Goal: Task Accomplishment & Management: Complete application form

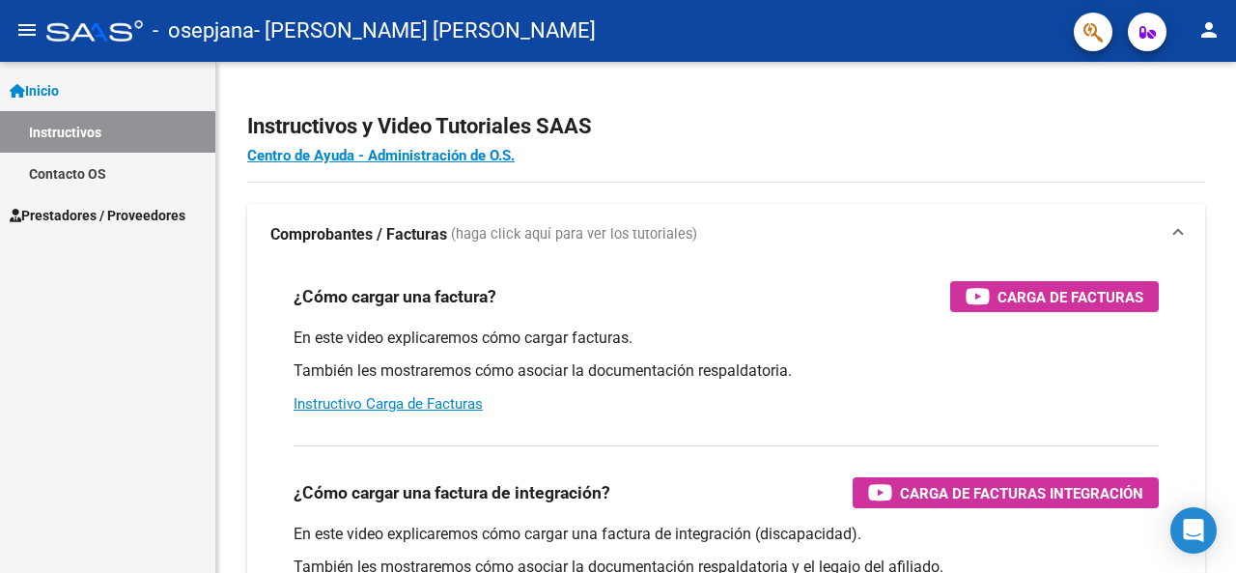
click at [102, 92] on link "Inicio" at bounding box center [107, 91] width 215 height 42
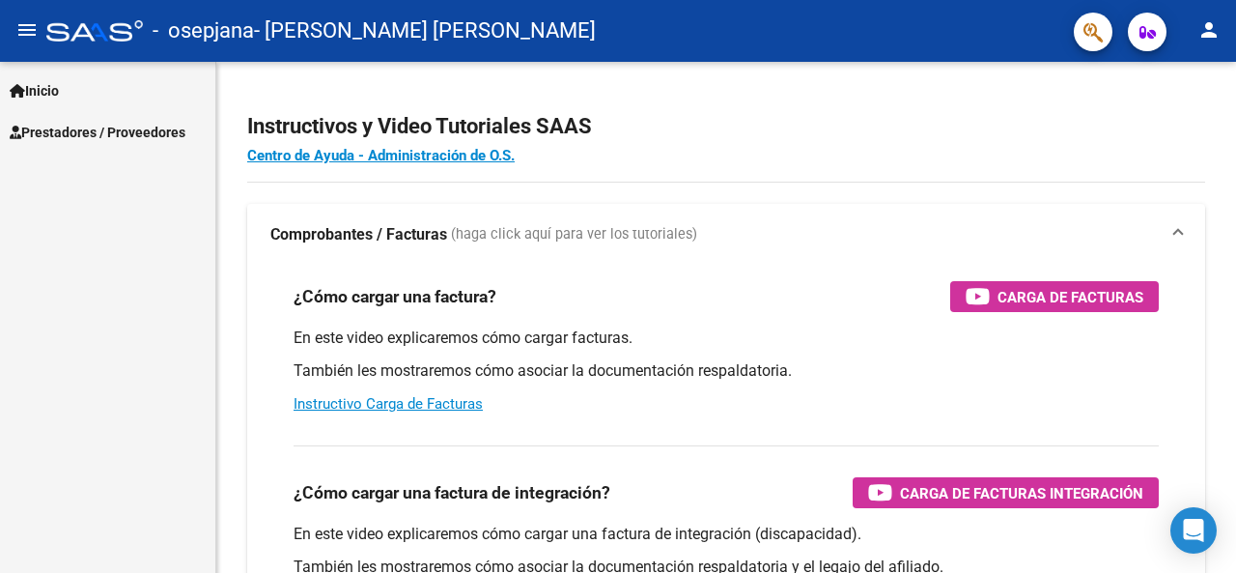
click at [101, 131] on span "Prestadores / Proveedores" at bounding box center [98, 132] width 176 height 21
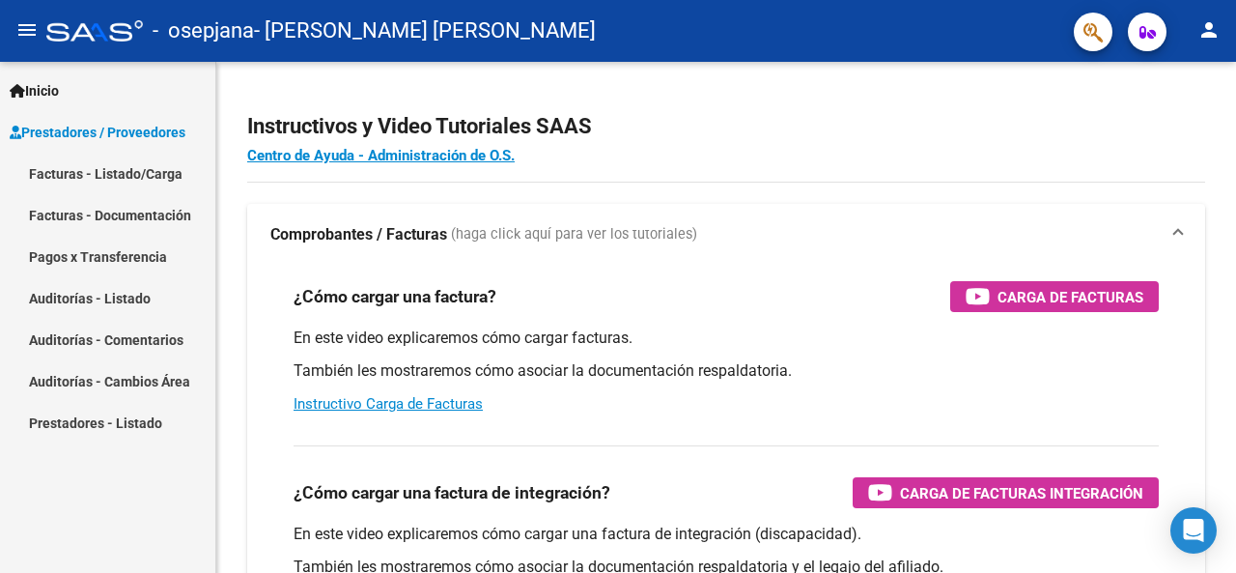
click at [101, 165] on link "Facturas - Listado/Carga" at bounding box center [107, 174] width 215 height 42
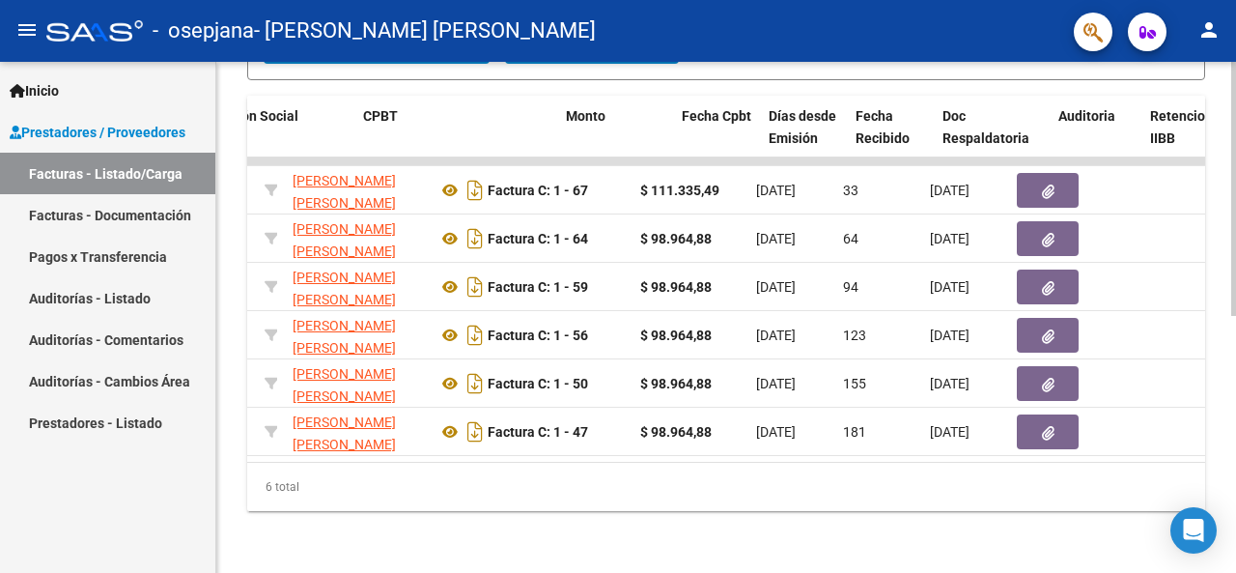
scroll to position [0, 570]
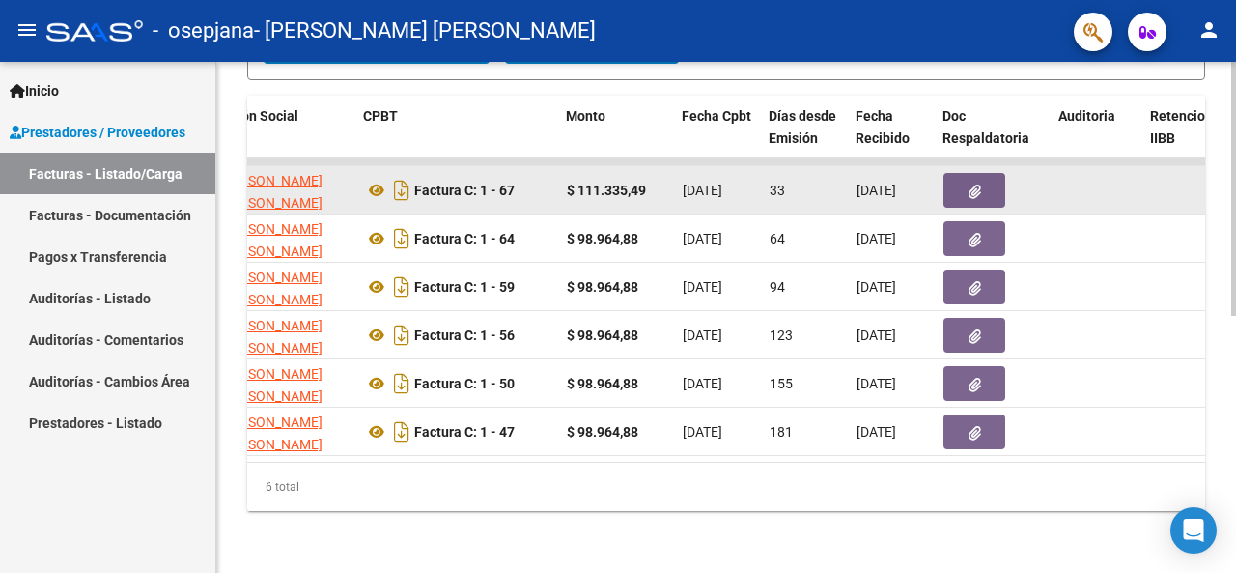
click at [987, 173] on button "button" at bounding box center [975, 190] width 62 height 35
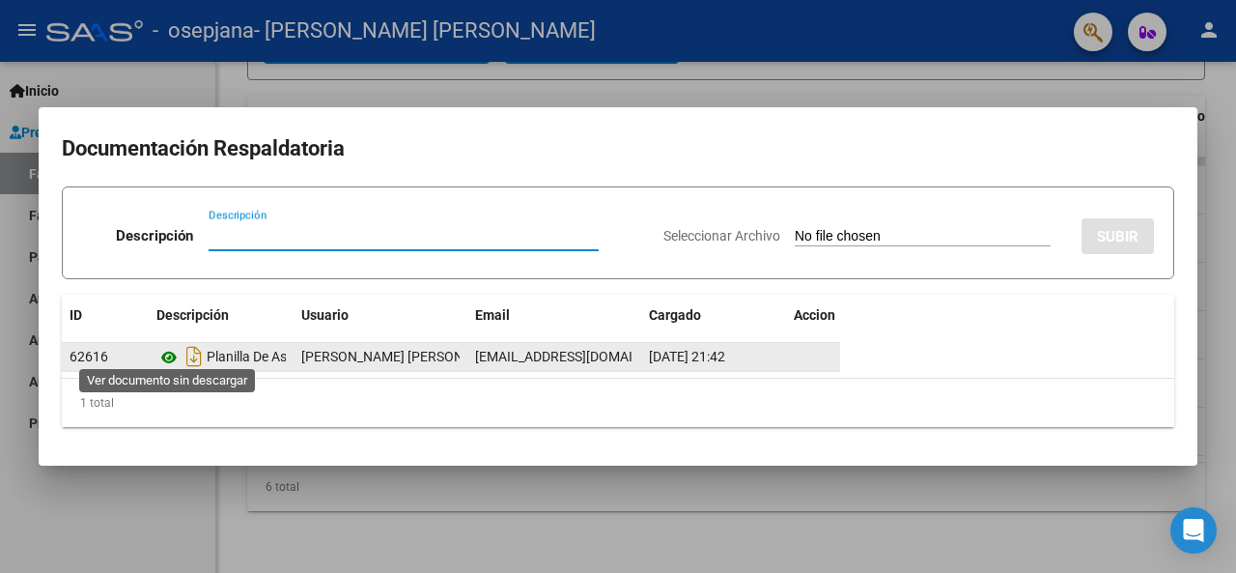
click at [164, 350] on icon at bounding box center [168, 357] width 25 height 23
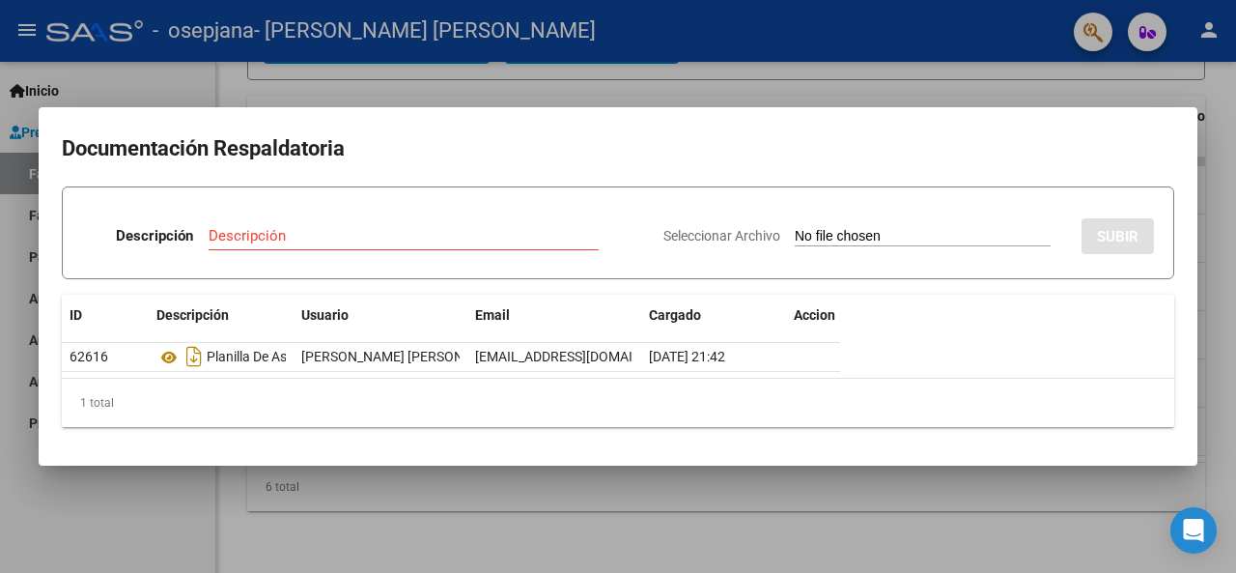
click at [889, 528] on div at bounding box center [618, 286] width 1236 height 573
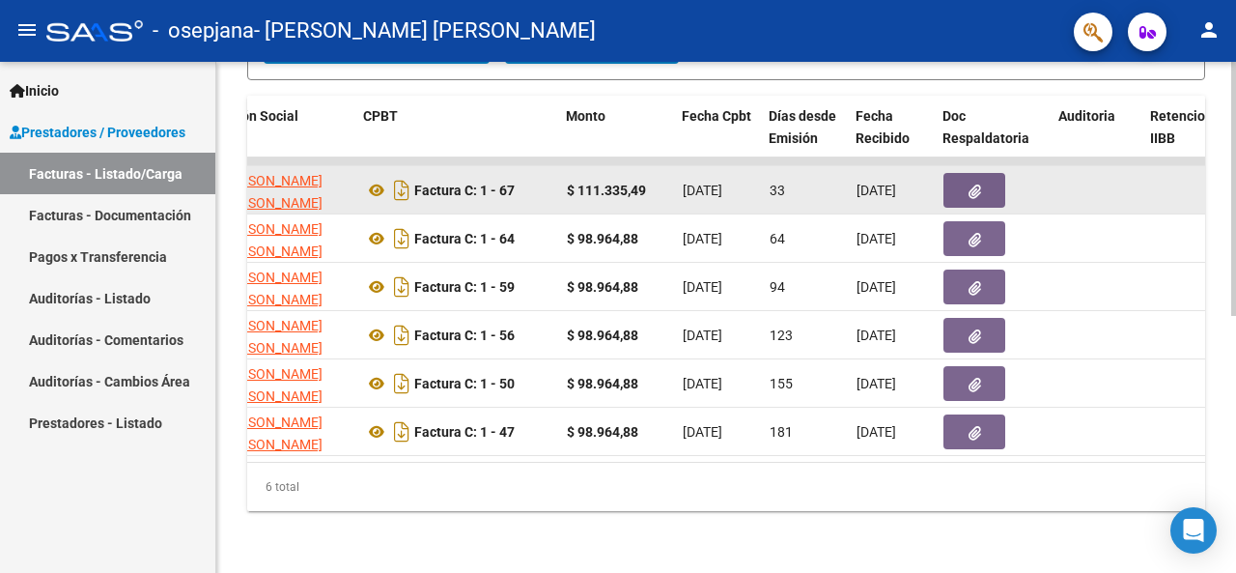
drag, startPoint x: 579, startPoint y: 175, endPoint x: 643, endPoint y: 179, distance: 64.8
click at [643, 183] on strong "$ 111.335,49" at bounding box center [606, 190] width 79 height 15
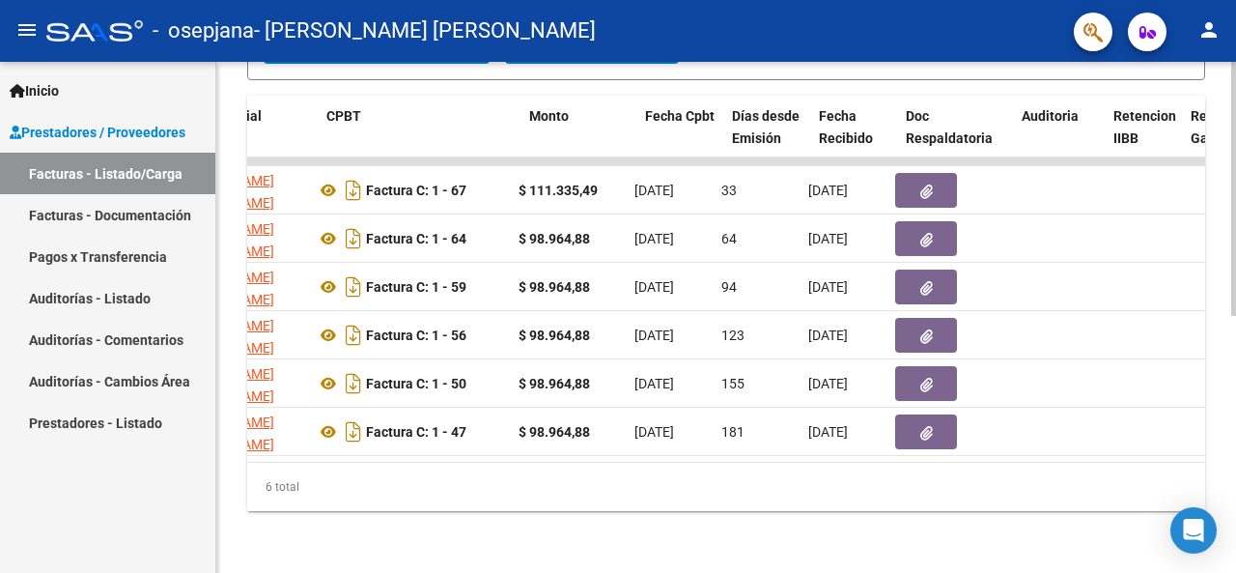
scroll to position [0, 278]
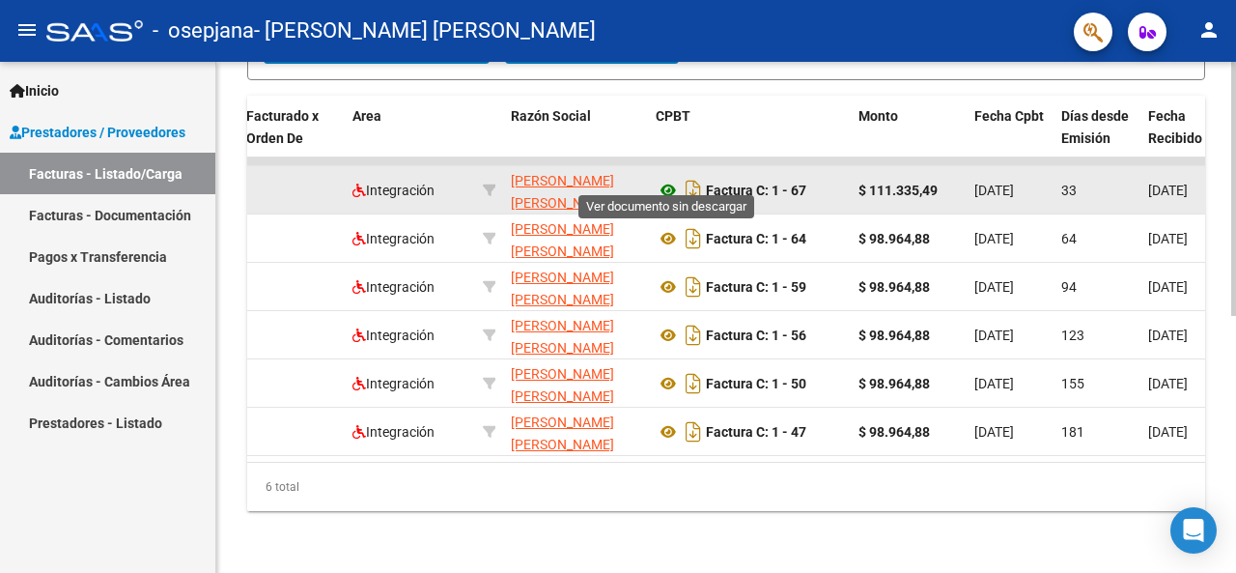
click at [666, 179] on icon at bounding box center [668, 190] width 25 height 23
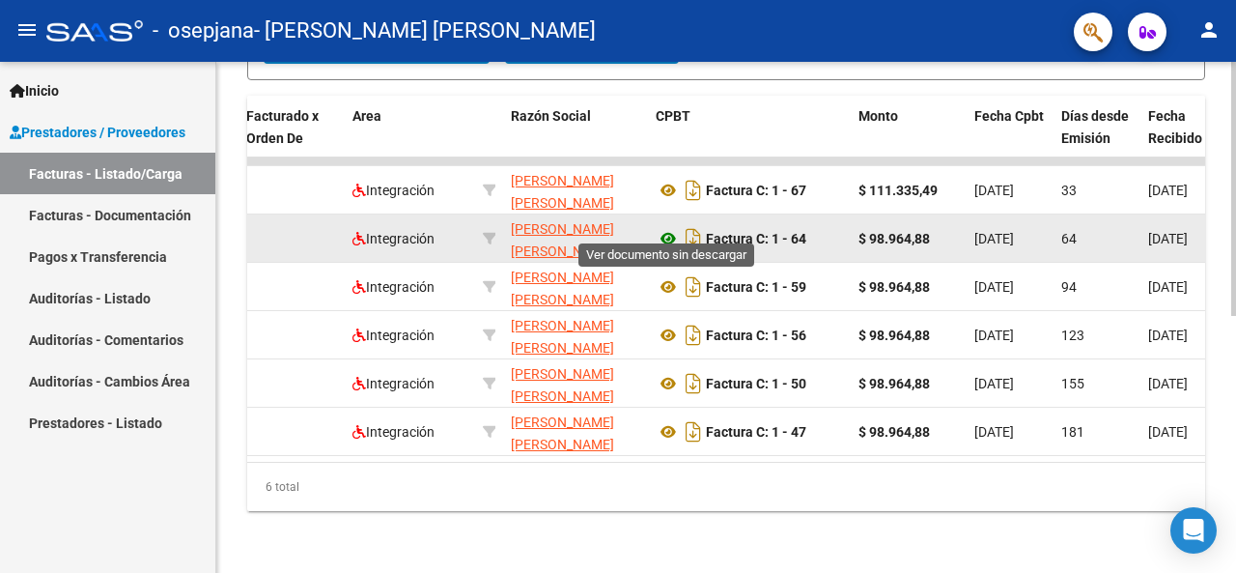
click at [676, 227] on icon at bounding box center [668, 238] width 25 height 23
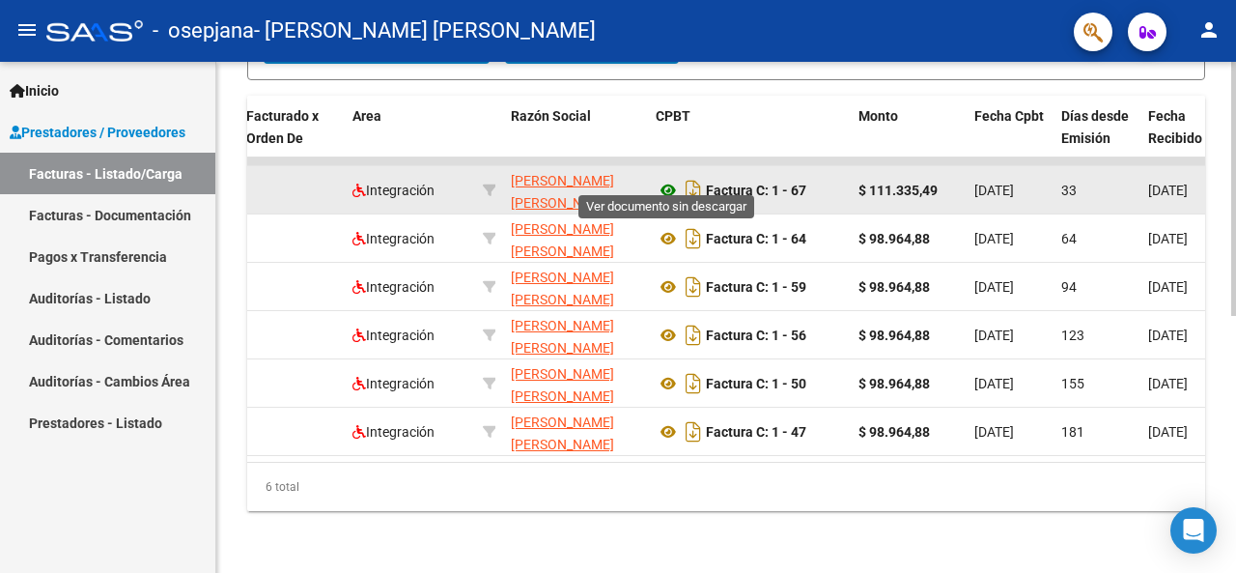
click at [668, 179] on icon at bounding box center [668, 190] width 25 height 23
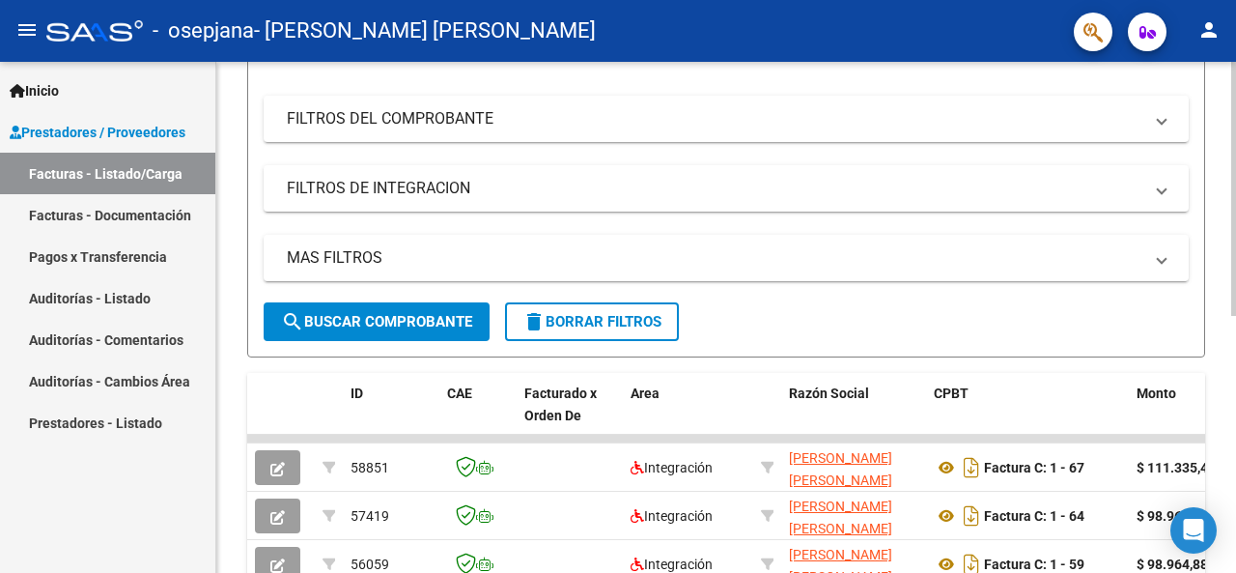
scroll to position [0, 0]
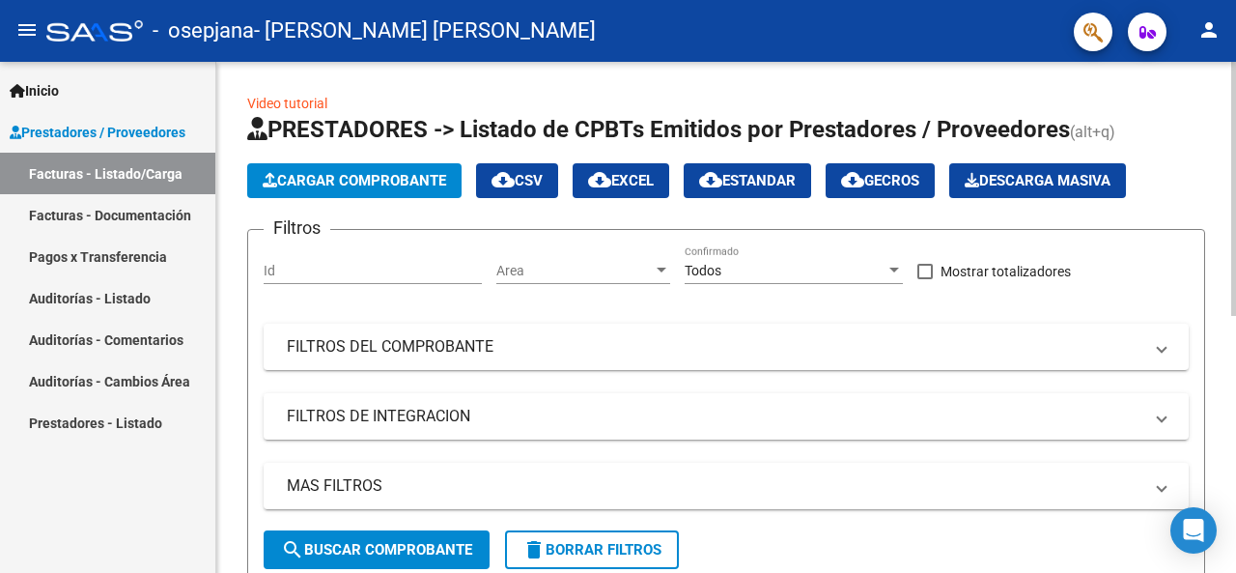
click at [411, 192] on button "Cargar Comprobante" at bounding box center [354, 180] width 214 height 35
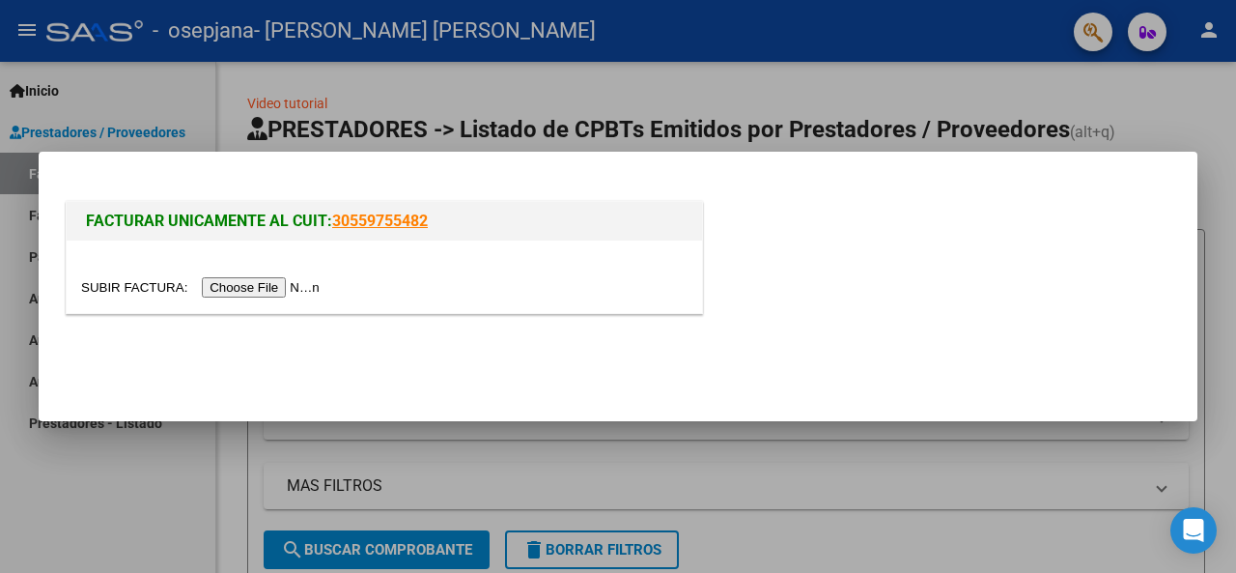
click at [256, 287] on input "file" at bounding box center [203, 287] width 244 height 20
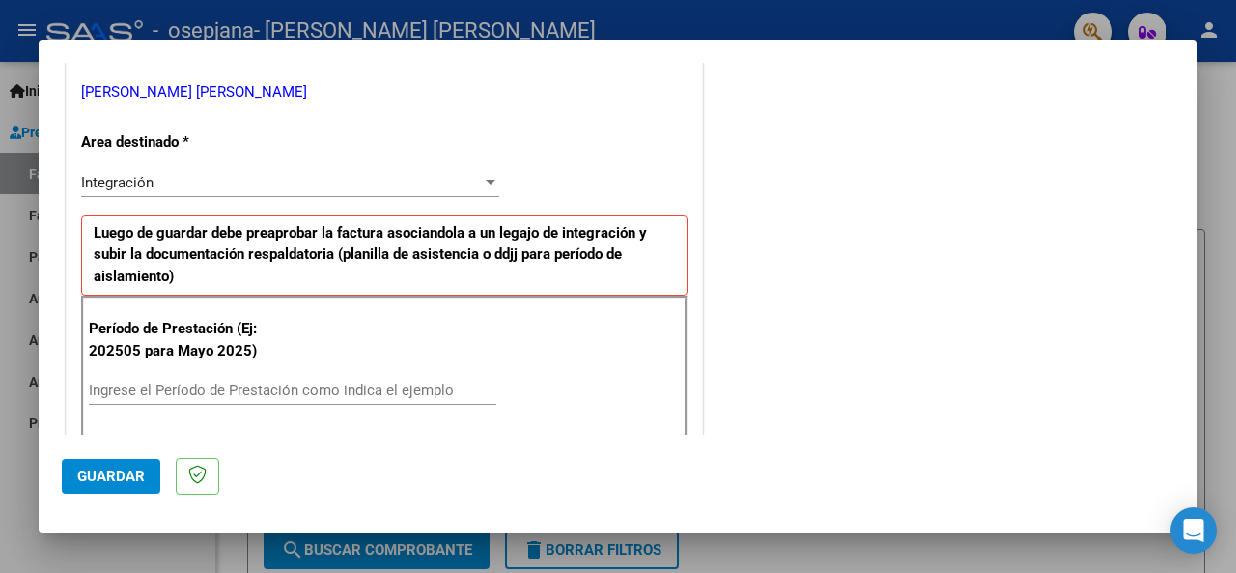
scroll to position [483, 0]
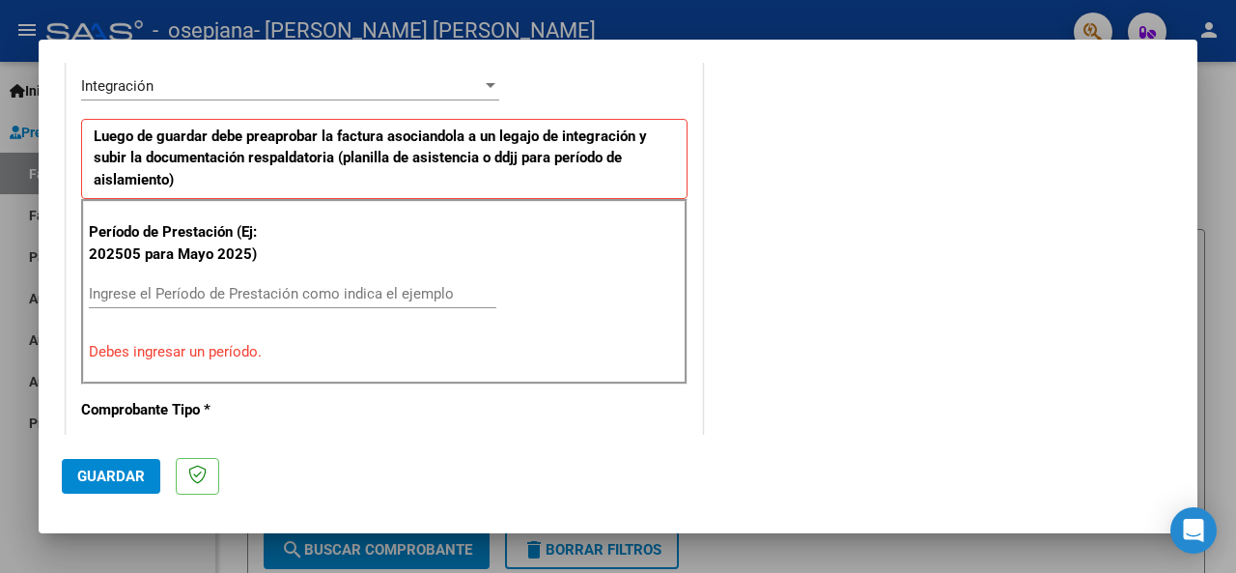
click at [354, 285] on input "Ingrese el Período de Prestación como indica el ejemplo" at bounding box center [293, 293] width 408 height 17
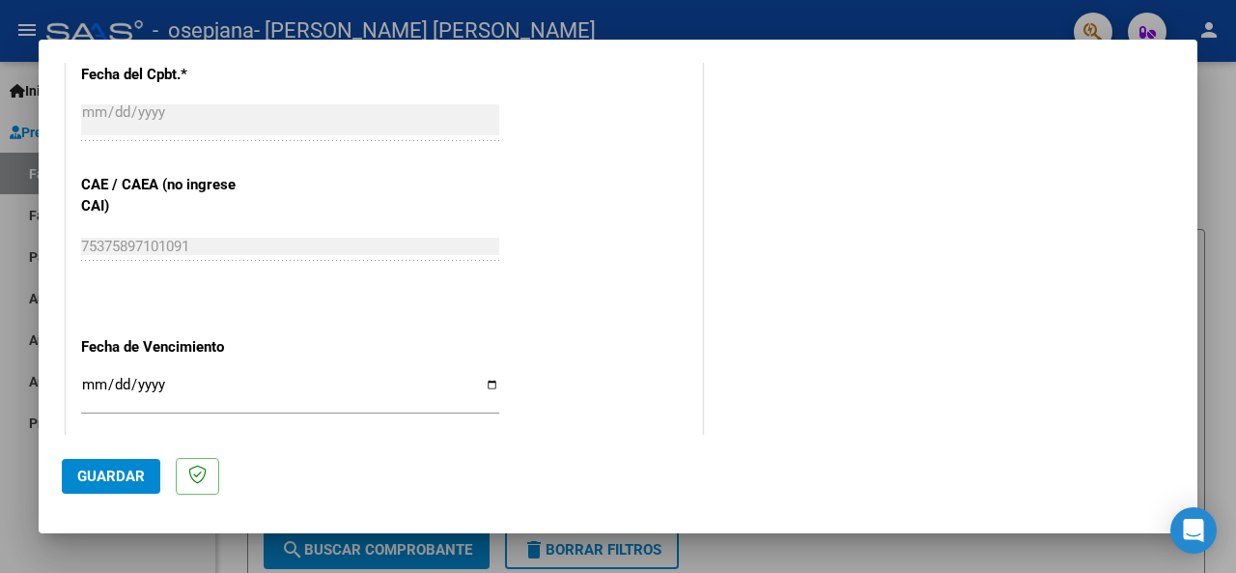
scroll to position [1256, 0]
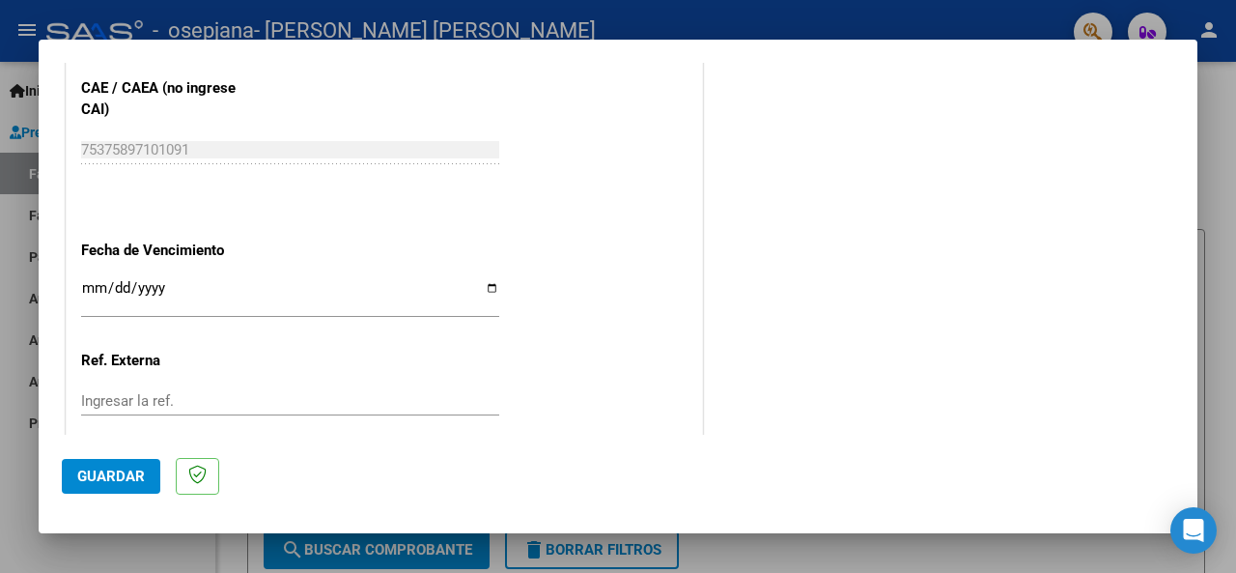
type input "202508"
click at [492, 280] on input "Ingresar la fecha" at bounding box center [290, 295] width 418 height 31
click at [487, 283] on input "Ingresar la fecha" at bounding box center [290, 295] width 418 height 31
type input "[DATE]"
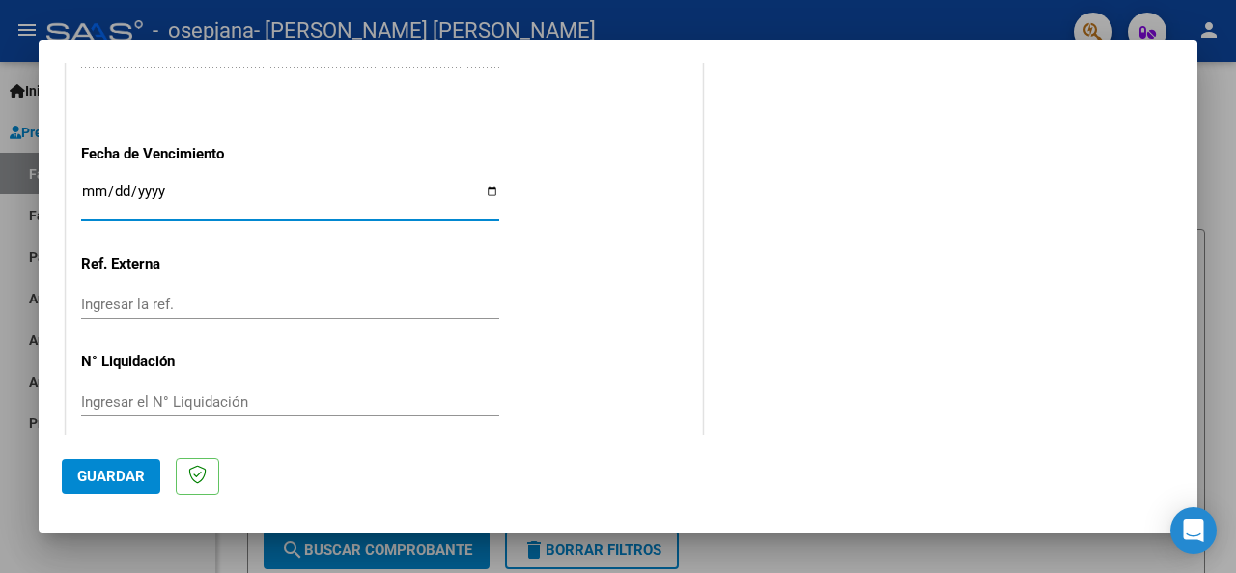
scroll to position [1366, 0]
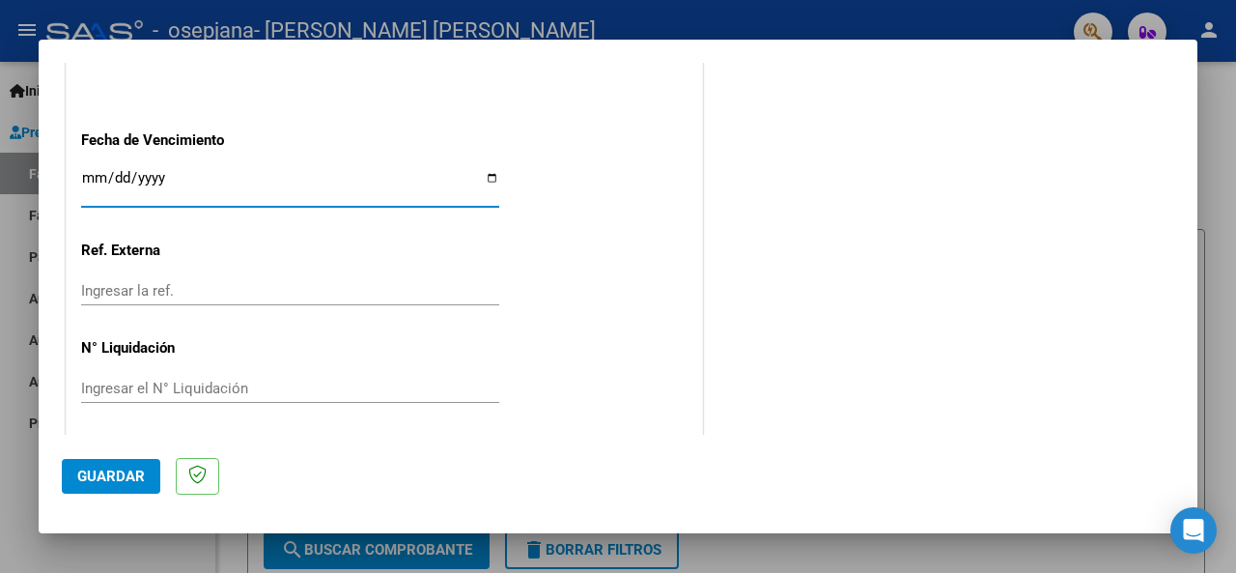
click at [99, 467] on span "Guardar" at bounding box center [111, 475] width 68 height 17
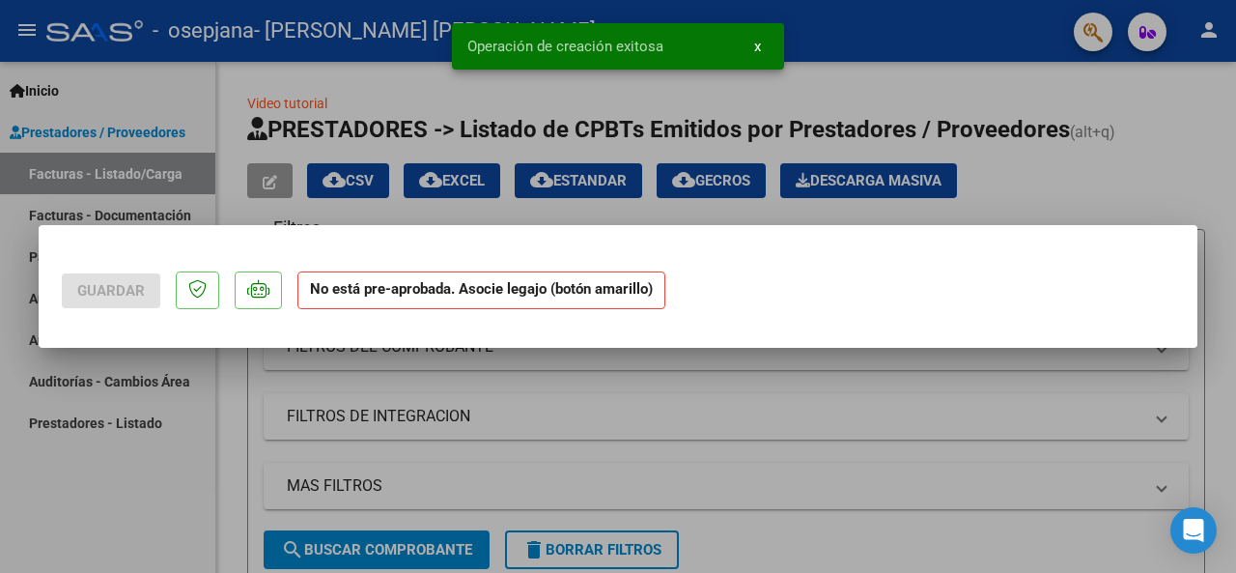
scroll to position [0, 0]
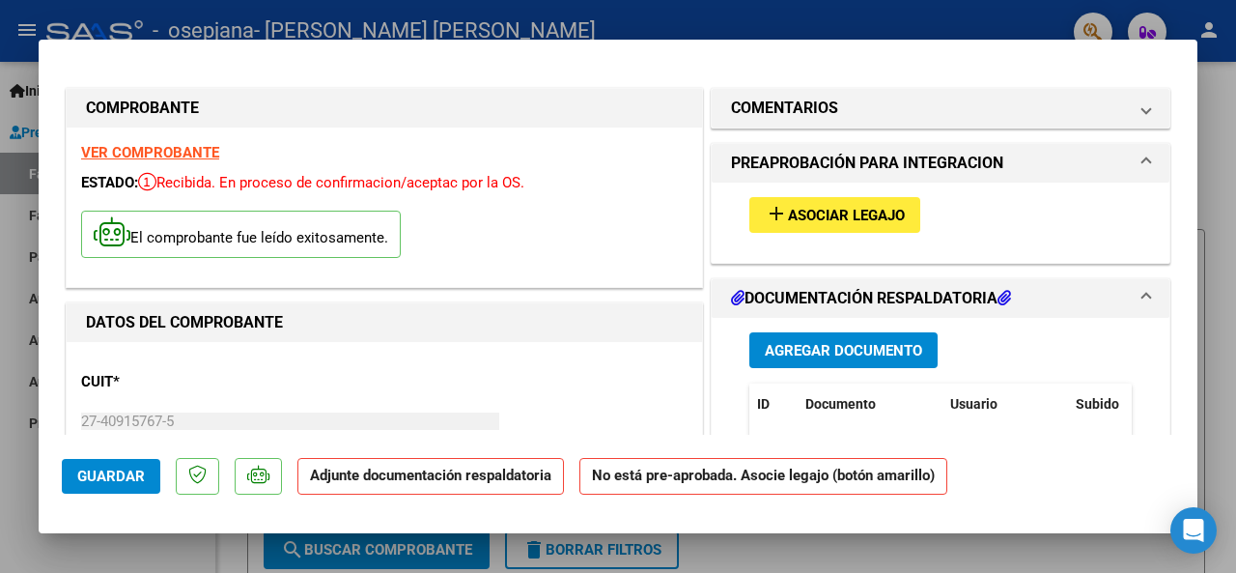
click at [861, 212] on span "Asociar Legajo" at bounding box center [846, 215] width 117 height 17
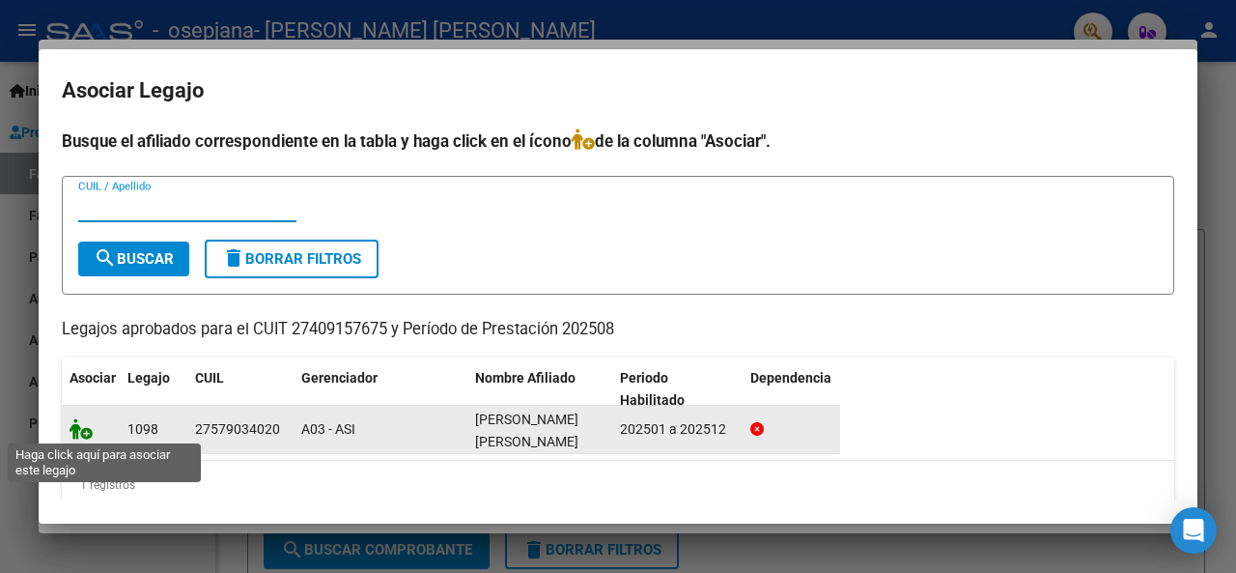
click at [80, 429] on icon at bounding box center [81, 428] width 23 height 21
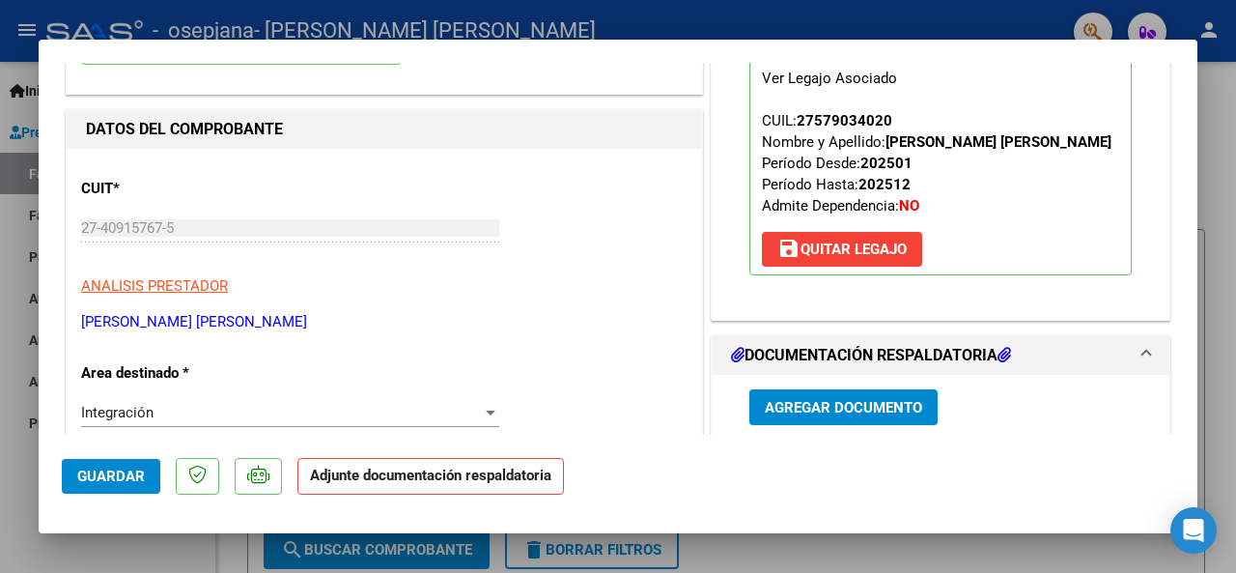
scroll to position [290, 0]
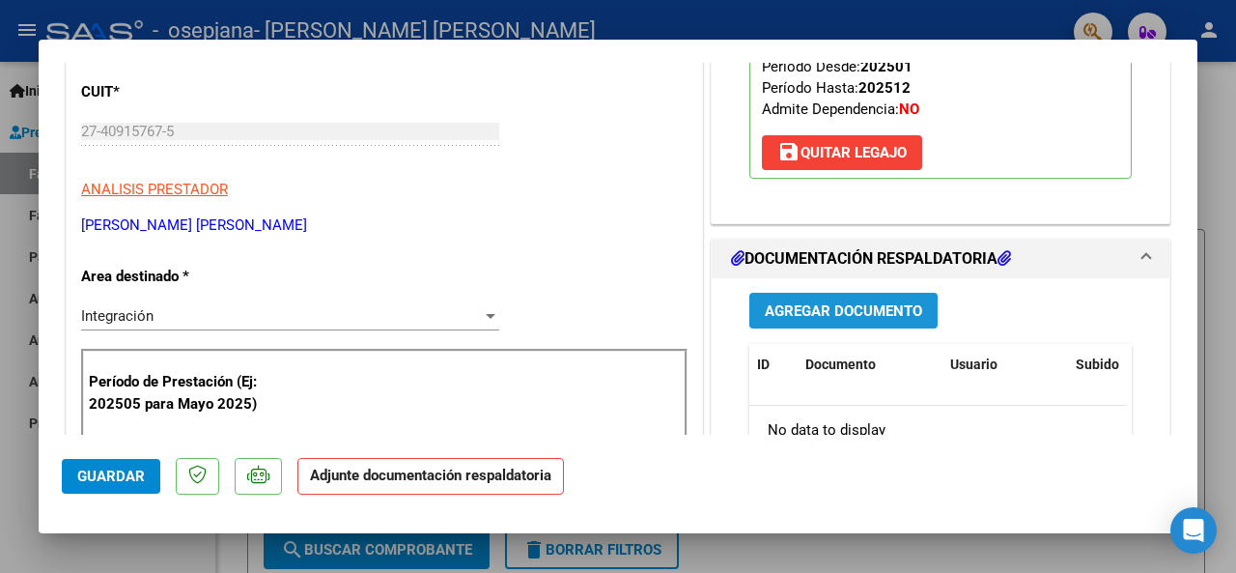
click at [913, 304] on span "Agregar Documento" at bounding box center [843, 310] width 157 height 17
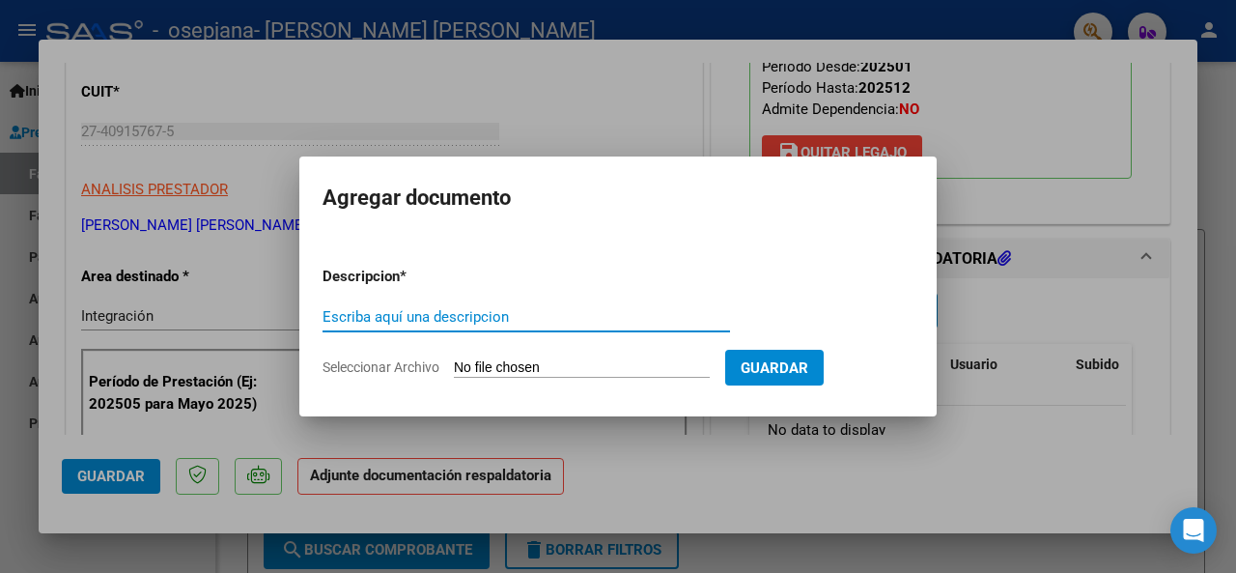
click at [416, 364] on span "Seleccionar Archivo" at bounding box center [381, 366] width 117 height 15
click at [454, 364] on input "Seleccionar Archivo" at bounding box center [582, 368] width 256 height 18
type input "C:\fakepath\PLANILLA DE ASISTENCIA AGOSTO 2025 [PERSON_NAME] MUSICOTERAPIA.pdf"
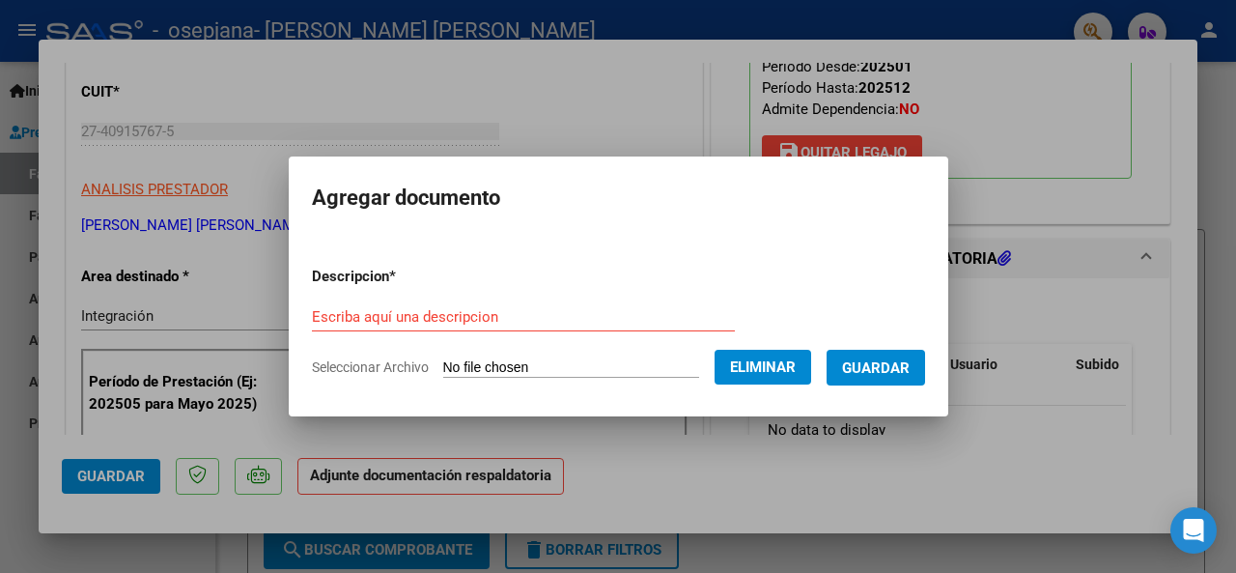
click at [509, 317] on input "Escriba aquí una descripcion" at bounding box center [523, 316] width 423 height 17
type input "P"
type input "planilla de asistencia agosto 2025"
click at [852, 362] on span "Guardar" at bounding box center [876, 367] width 68 height 17
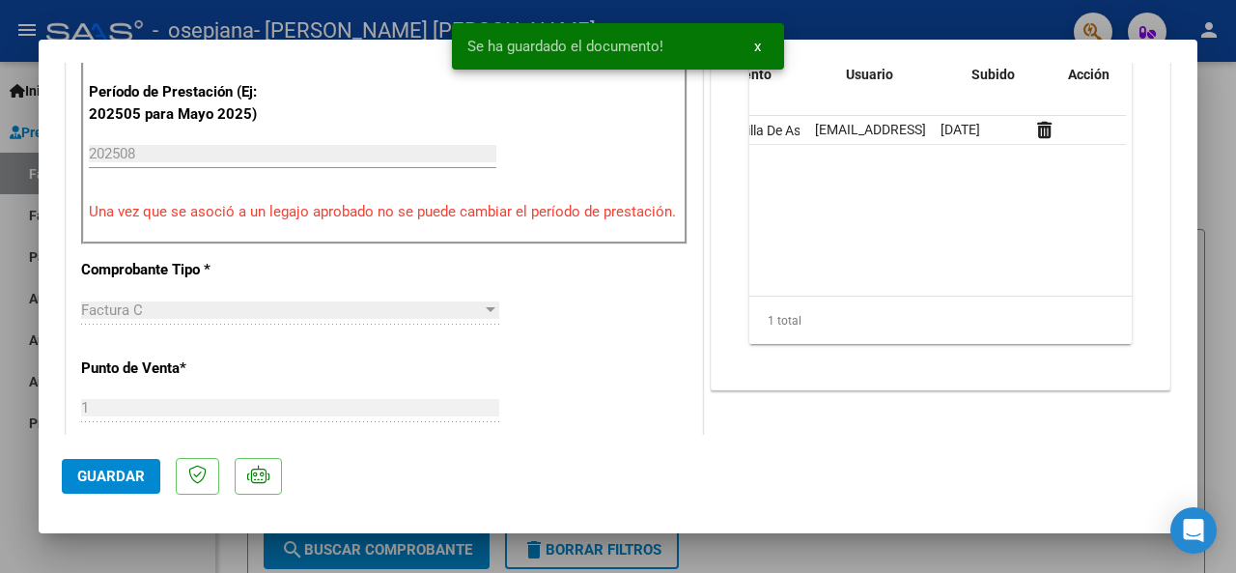
scroll to position [0, 0]
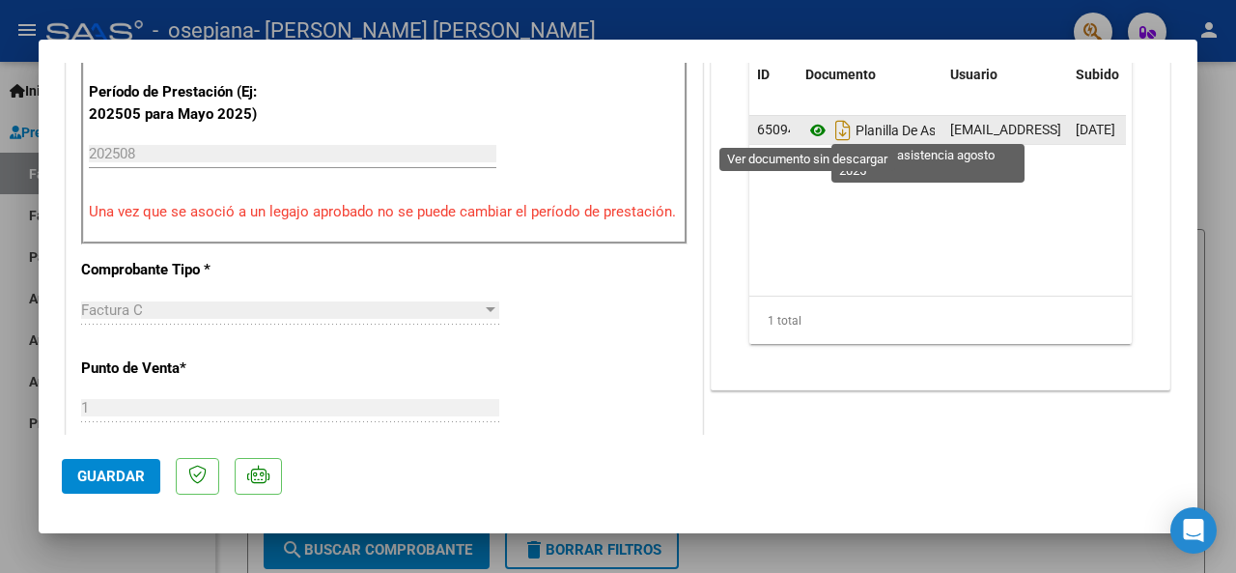
click at [807, 128] on icon at bounding box center [818, 130] width 25 height 23
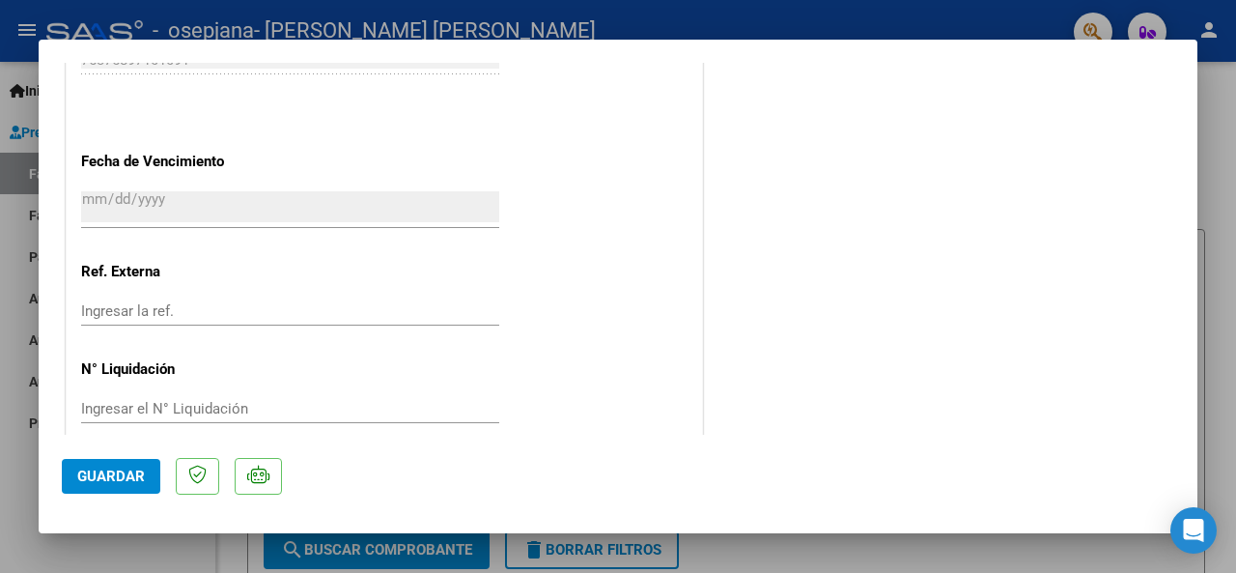
scroll to position [1374, 0]
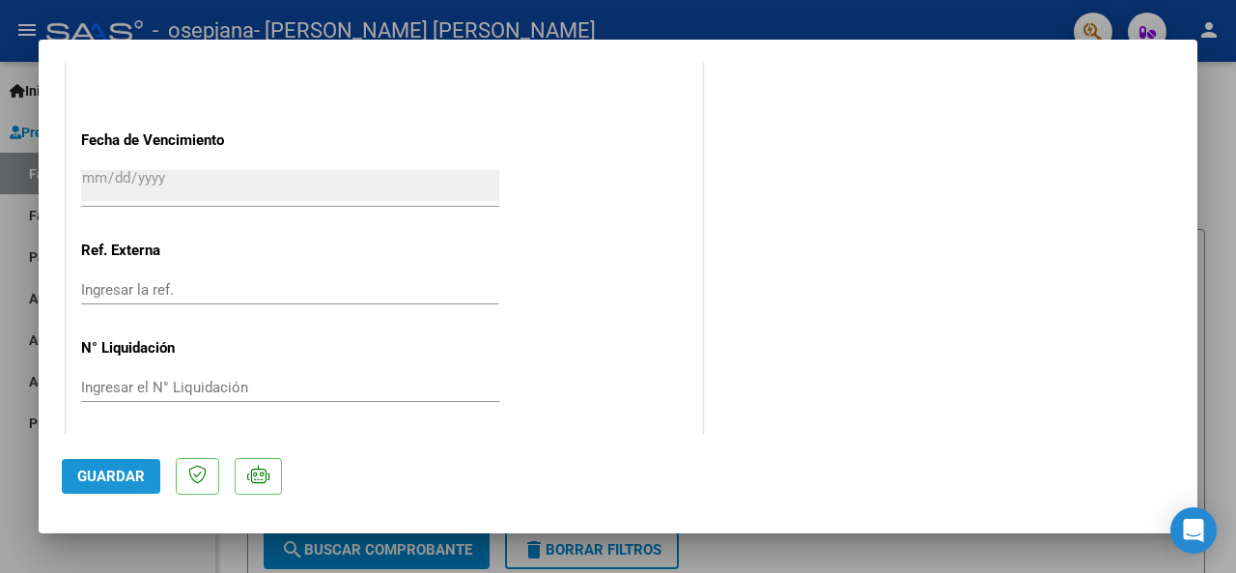
click at [124, 481] on span "Guardar" at bounding box center [111, 475] width 68 height 17
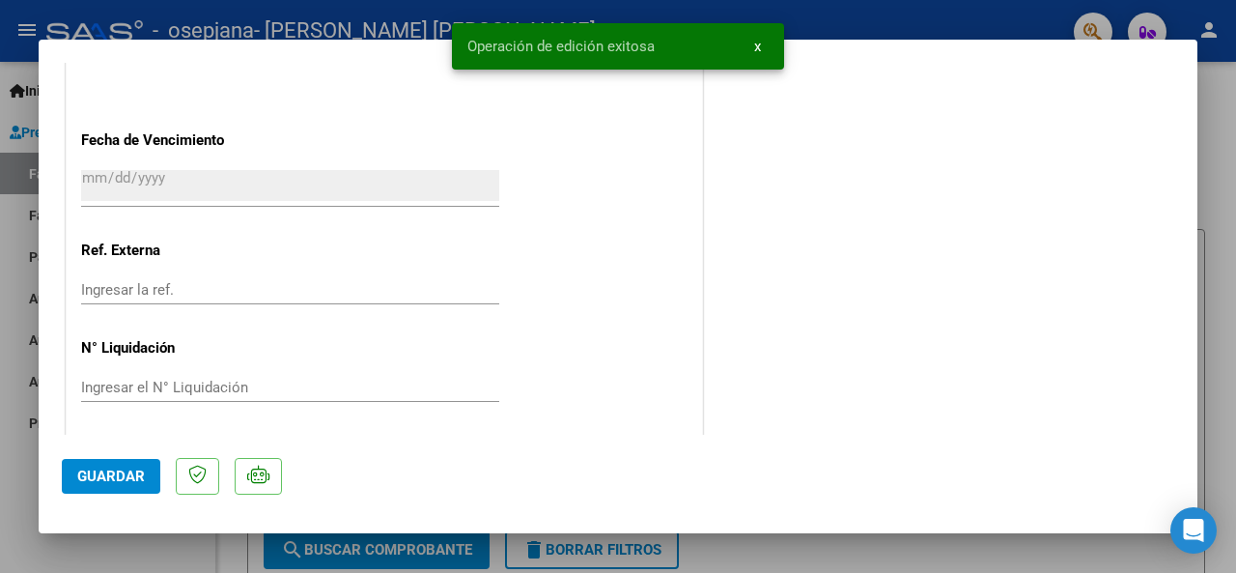
click at [1215, 216] on div at bounding box center [618, 286] width 1236 height 573
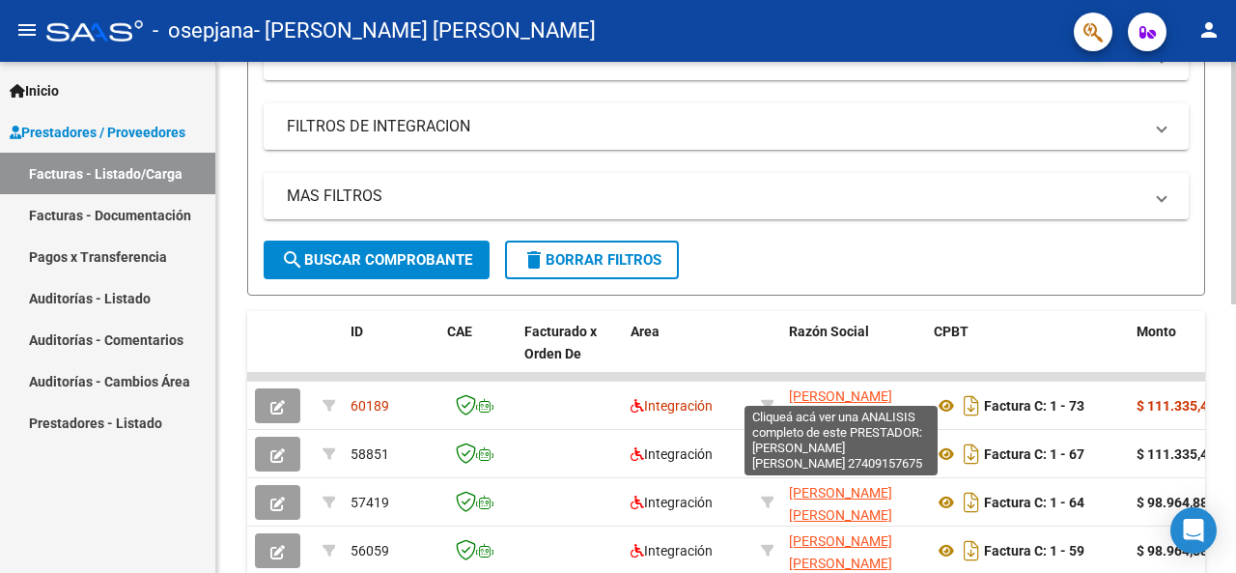
scroll to position [386, 0]
